Goal: Information Seeking & Learning: Learn about a topic

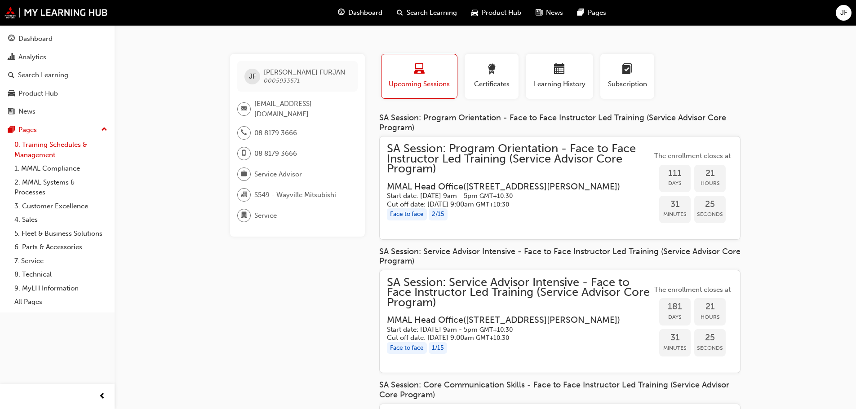
click at [53, 154] on link "0. Training Schedules & Management" at bounding box center [61, 150] width 100 height 24
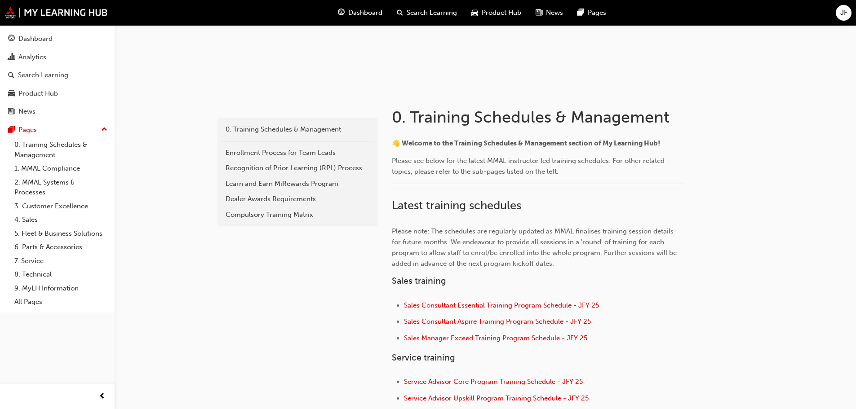
scroll to position [135, 0]
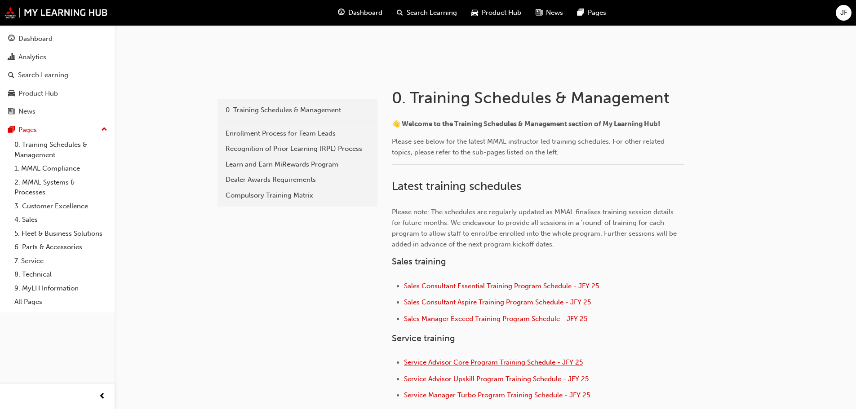
click at [498, 360] on span "Service Advisor Core Program Training Schedule - JFY 25" at bounding box center [493, 363] width 179 height 8
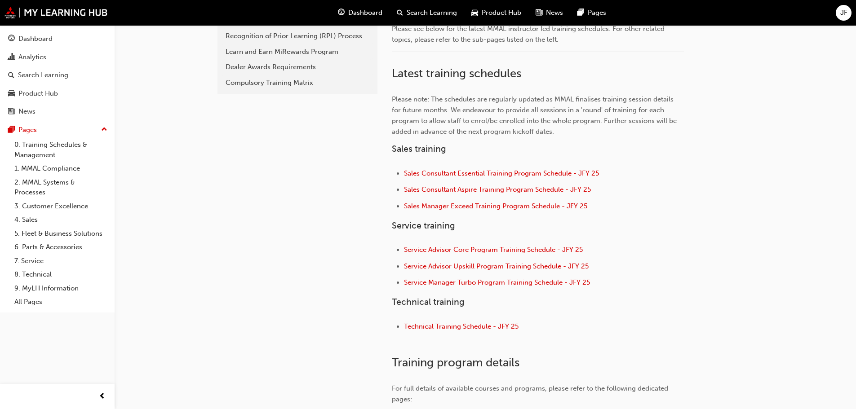
scroll to position [270, 0]
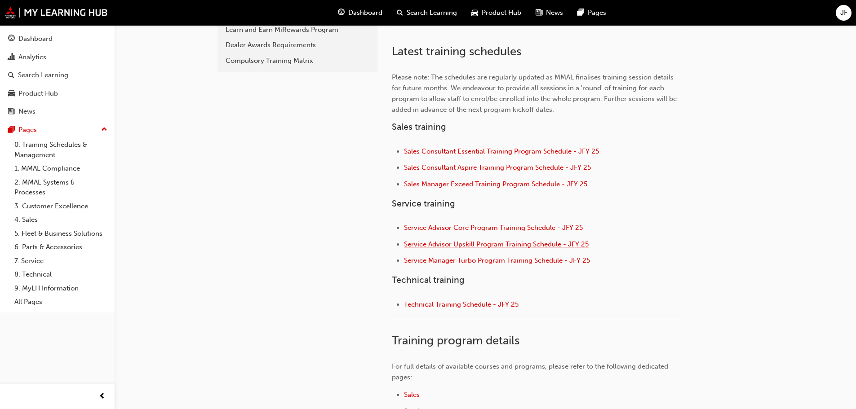
click at [542, 247] on span "Service Advisor Upskill Program Training Schedule - JFY 25" at bounding box center [496, 244] width 185 height 8
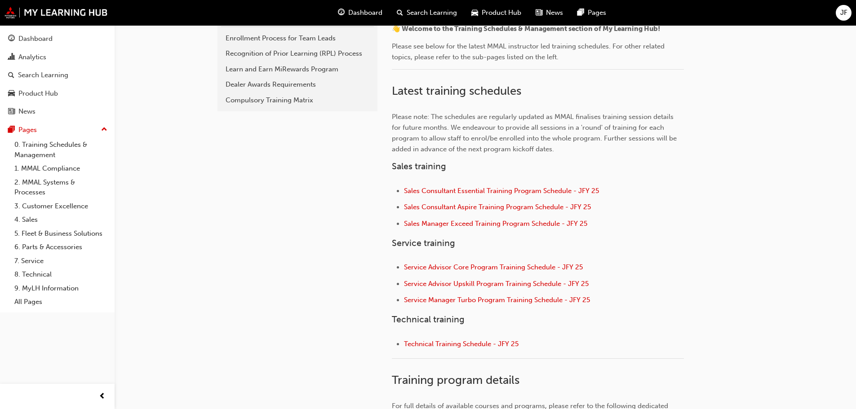
scroll to position [270, 0]
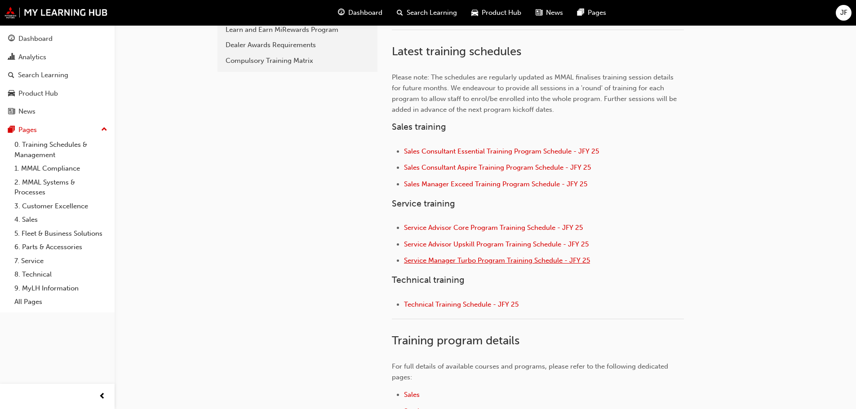
click at [474, 261] on span "Service Manager Turbo Program Training Schedule - JFY 25" at bounding box center [497, 261] width 186 height 8
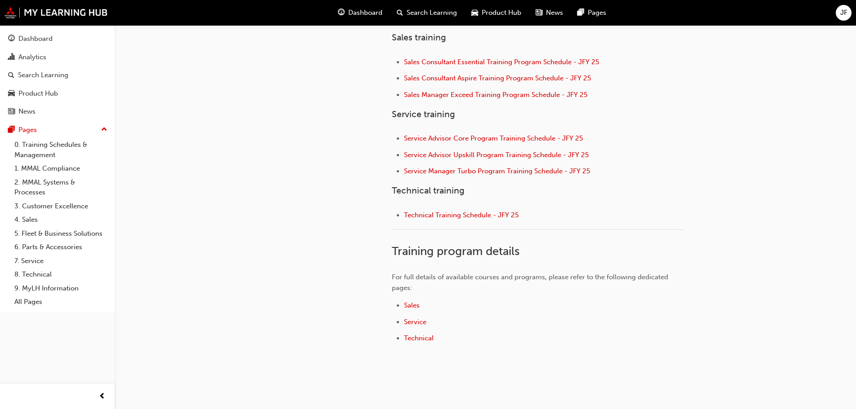
scroll to position [360, 0]
click at [489, 217] on span "Technical Training Schedule - JFY 25" at bounding box center [461, 215] width 115 height 8
